Goal: Transaction & Acquisition: Purchase product/service

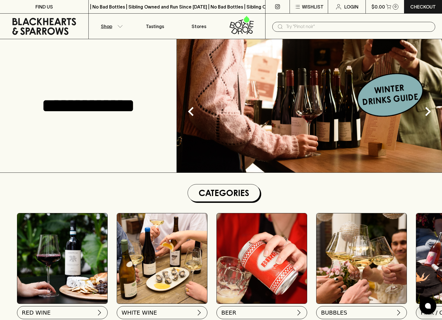
click at [119, 26] on icon "button" at bounding box center [120, 26] width 6 height 3
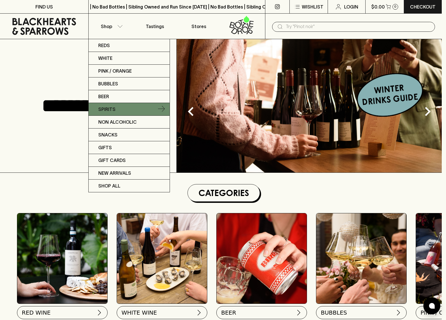
click at [108, 109] on p "Spirits" at bounding box center [106, 109] width 17 height 7
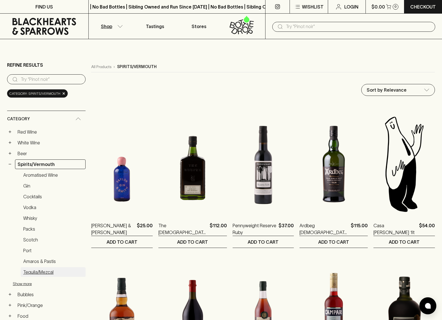
click at [47, 271] on link "Tequila/Mezcal" at bounding box center [53, 272] width 65 height 10
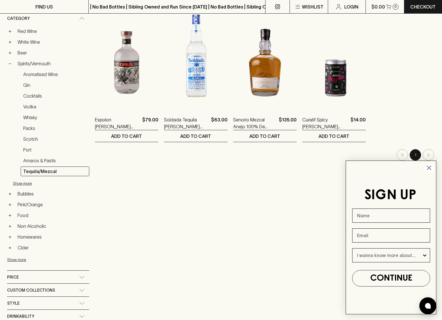
scroll to position [113, 0]
